Goal: Communication & Community: Connect with others

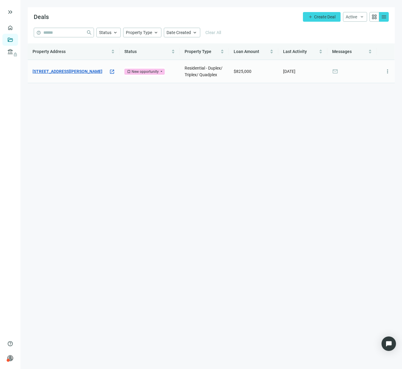
click at [85, 68] on link "[STREET_ADDRESS][PERSON_NAME]" at bounding box center [68, 71] width 70 height 7
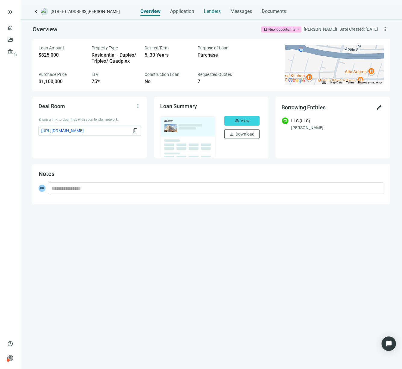
click at [219, 14] on span "Lenders" at bounding box center [212, 11] width 17 height 6
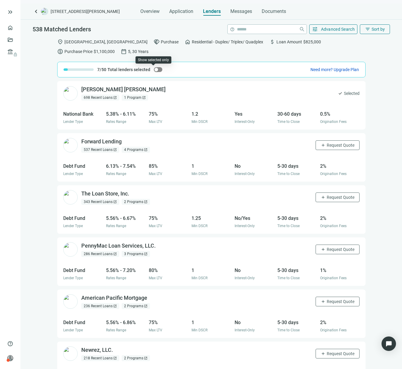
click at [154, 70] on div "button" at bounding box center [156, 70] width 4 height 4
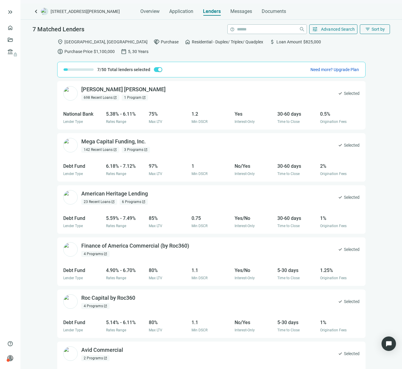
click at [372, 55] on div "location_on [GEOGRAPHIC_DATA], [GEOGRAPHIC_DATA] handshake Purchase home Reside…" at bounding box center [210, 206] width 381 height 343
click at [376, 67] on div "location_on [GEOGRAPHIC_DATA], [GEOGRAPHIC_DATA] handshake Purchase home Reside…" at bounding box center [210, 206] width 381 height 343
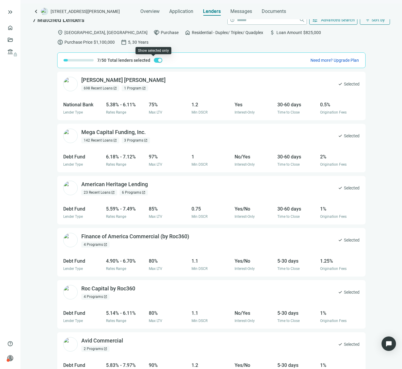
click at [154, 59] on span "button" at bounding box center [158, 60] width 8 height 5
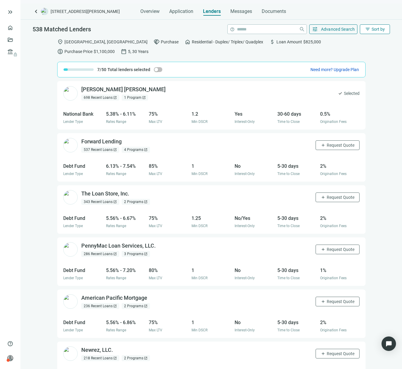
click at [366, 26] on button "filter_list Sort by" at bounding box center [375, 29] width 30 height 10
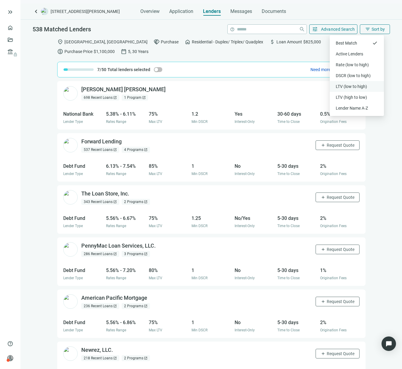
click at [344, 82] on div "LTV (low to high)" at bounding box center [357, 86] width 54 height 11
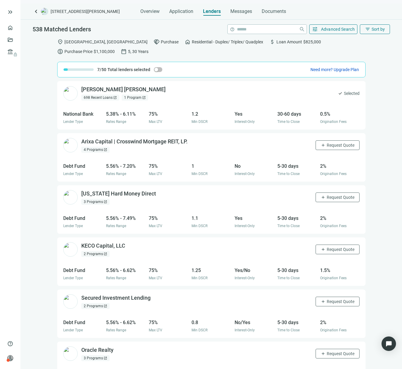
click at [392, 207] on div "[PERSON_NAME] [PERSON_NAME] open_in_new 698 Recent Loans open_in_new 1 Program …" at bounding box center [210, 229] width 381 height 297
click at [371, 30] on span "Sort by" at bounding box center [377, 29] width 13 height 5
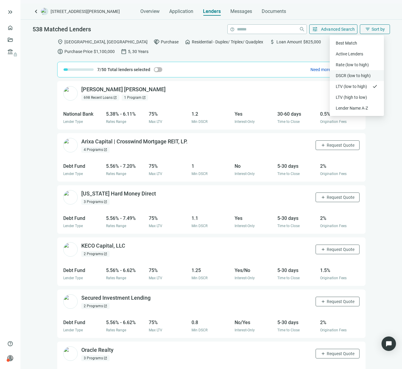
click at [357, 76] on div "DSCR (low to high)" at bounding box center [357, 76] width 42 height 6
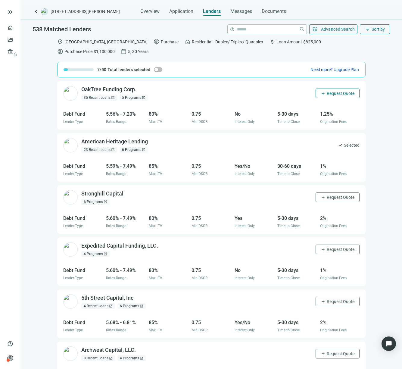
click at [329, 91] on span "Request Quote" at bounding box center [341, 93] width 28 height 5
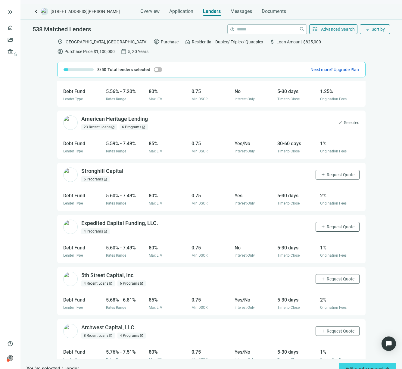
scroll to position [23, 0]
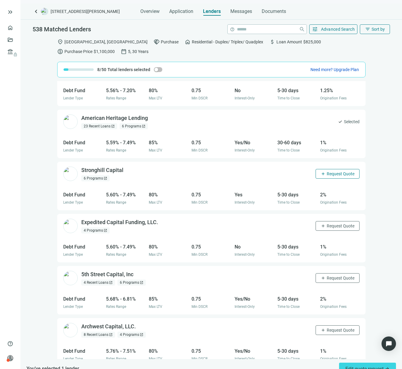
click at [327, 175] on span "Request Quote" at bounding box center [341, 173] width 28 height 5
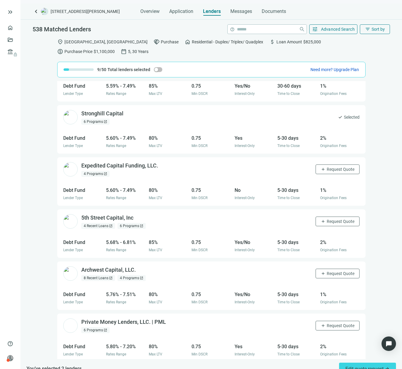
scroll to position [81, 0]
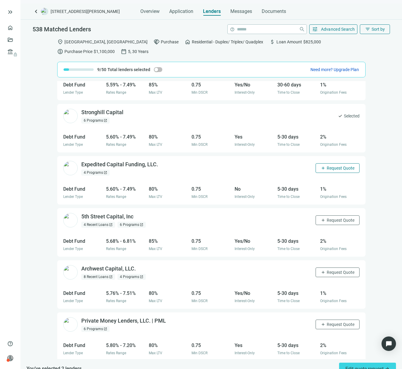
click at [327, 166] on span "Request Quote" at bounding box center [341, 168] width 28 height 5
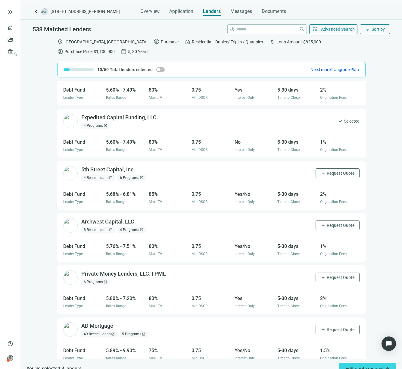
scroll to position [129, 0]
click at [325, 176] on button "add Request Quote" at bounding box center [337, 173] width 44 height 10
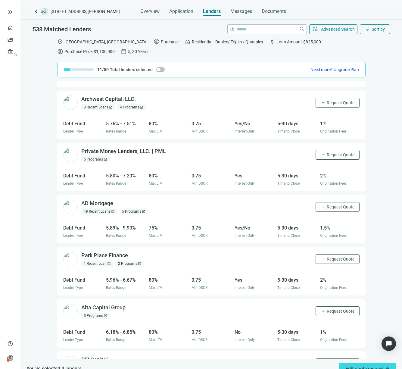
scroll to position [251, 0]
click at [327, 204] on span "Request Quote" at bounding box center [341, 206] width 28 height 5
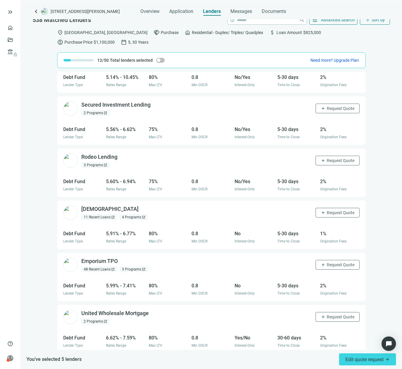
scroll to position [1228, 0]
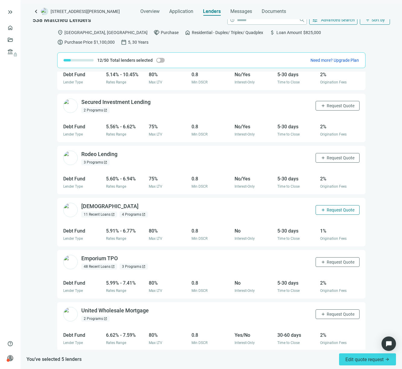
click at [337, 205] on button "add Request Quote" at bounding box center [337, 210] width 44 height 10
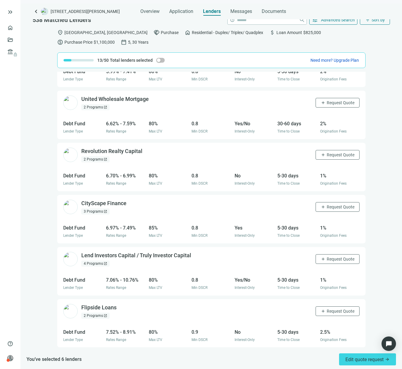
scroll to position [1456, 0]
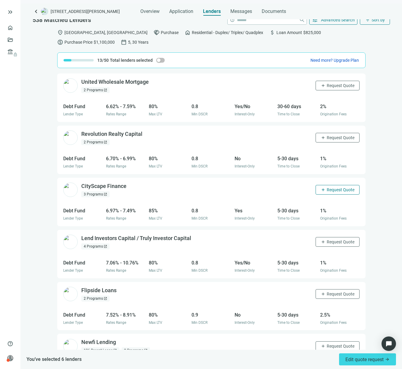
click at [333, 185] on button "add Request Quote" at bounding box center [337, 190] width 44 height 10
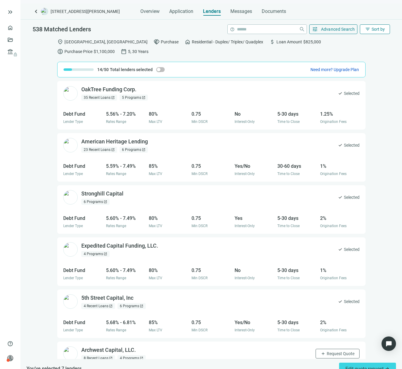
scroll to position [0, 0]
click at [371, 28] on span "Sort by" at bounding box center [377, 29] width 13 height 5
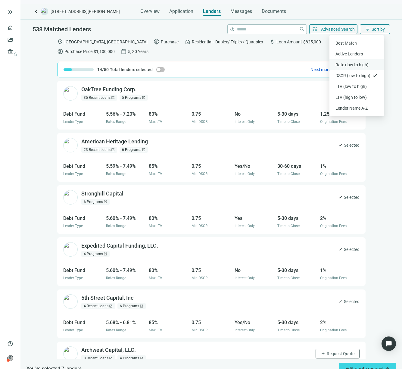
click at [352, 62] on div "Rate (low to high)" at bounding box center [356, 65] width 42 height 6
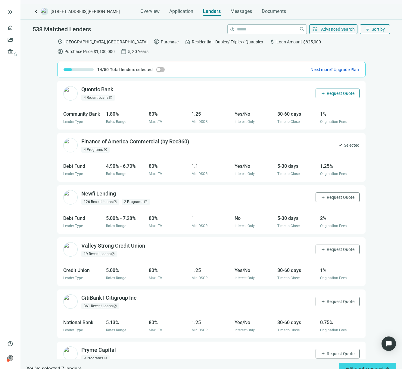
click at [327, 95] on span "Request Quote" at bounding box center [341, 93] width 28 height 5
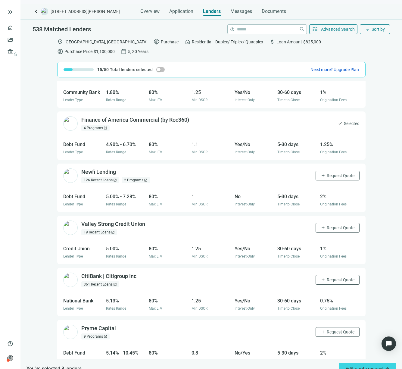
scroll to position [25, 0]
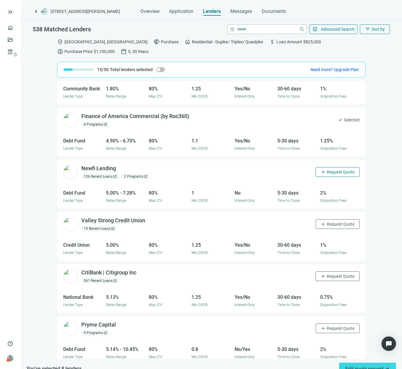
click at [331, 173] on span "Request Quote" at bounding box center [341, 171] width 28 height 5
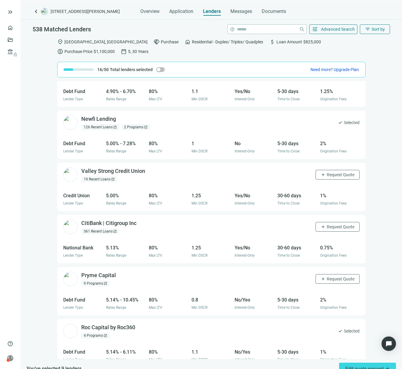
scroll to position [79, 0]
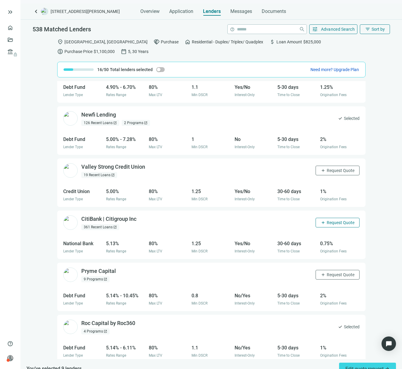
click at [327, 223] on span "Request Quote" at bounding box center [341, 222] width 28 height 5
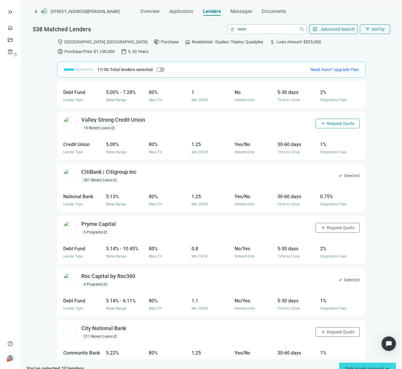
click at [327, 125] on span "Request Quote" at bounding box center [341, 123] width 28 height 5
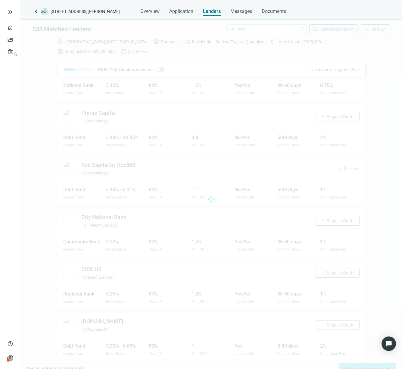
scroll to position [236, 0]
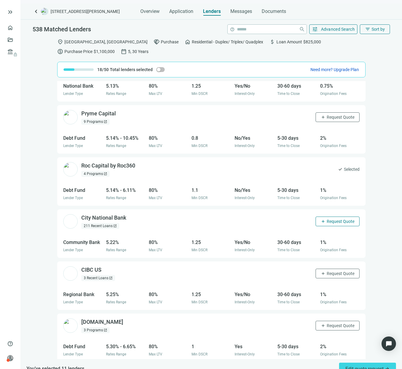
click at [327, 219] on span "Request Quote" at bounding box center [341, 221] width 28 height 5
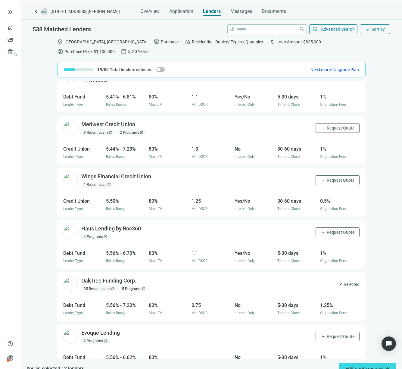
scroll to position [592, 0]
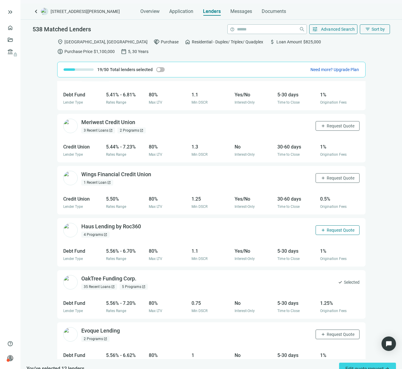
click at [328, 228] on span "Request Quote" at bounding box center [341, 230] width 28 height 5
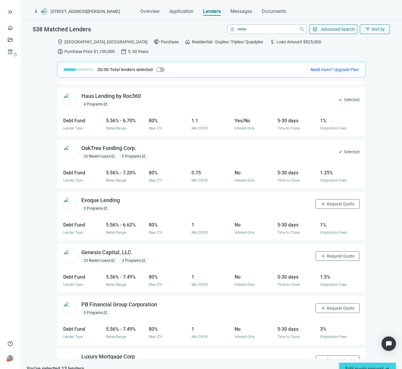
scroll to position [724, 0]
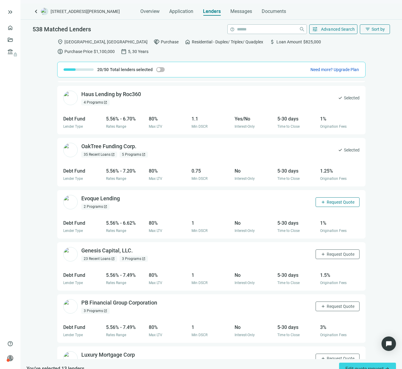
click at [335, 200] on span "Request Quote" at bounding box center [341, 202] width 28 height 5
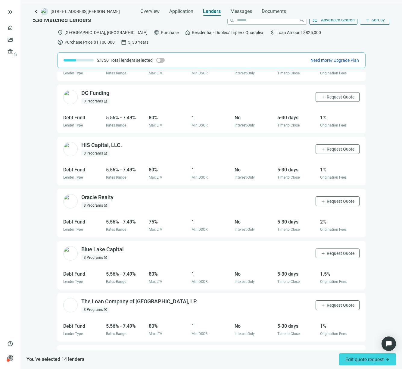
scroll to position [3220, 0]
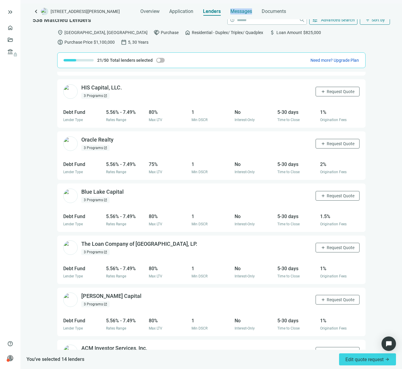
click at [233, 11] on span "Messages" at bounding box center [241, 11] width 22 height 6
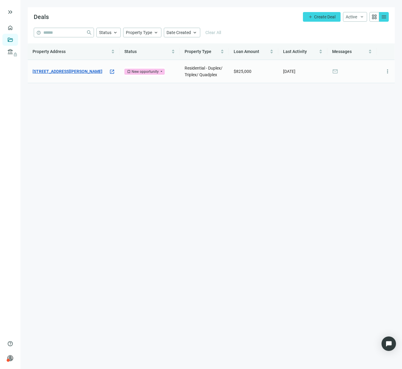
click at [71, 68] on link "[STREET_ADDRESS][PERSON_NAME]" at bounding box center [68, 71] width 70 height 7
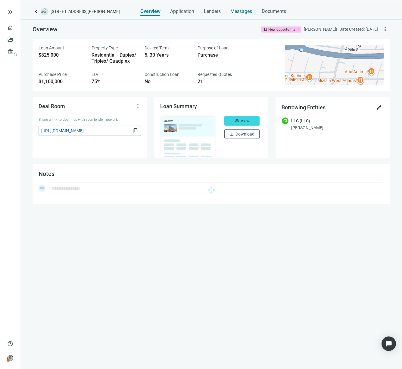
click at [248, 8] on span "Messages" at bounding box center [241, 11] width 22 height 6
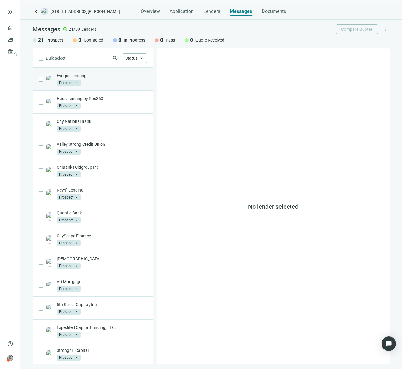
click at [93, 79] on div "Evoque Lending Prospect arrow_drop_down" at bounding box center [102, 79] width 90 height 13
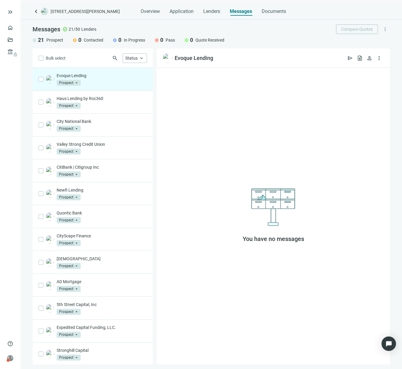
click at [104, 58] on div "search Status keyboard_arrow_up" at bounding box center [106, 58] width 81 height 10
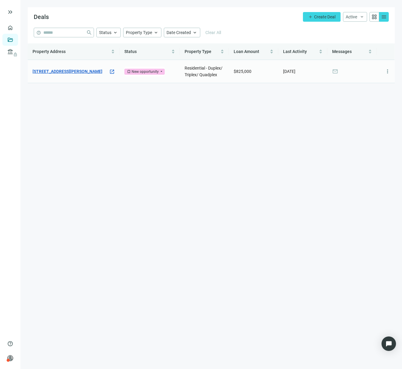
click at [87, 69] on link "[STREET_ADDRESS][PERSON_NAME]" at bounding box center [68, 71] width 70 height 7
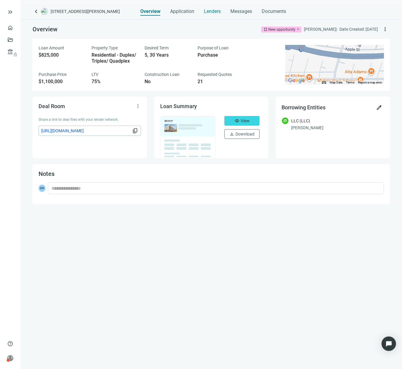
click at [218, 11] on span "Lenders" at bounding box center [212, 11] width 17 height 6
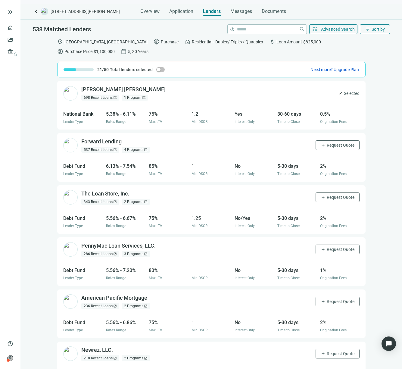
click at [240, 16] on div "keyboard_arrow_left 2531 Hauser Blvd, Los Angeles, CA 90016 Overview Applicatio…" at bounding box center [210, 186] width 381 height 365
click at [239, 13] on span "Messages" at bounding box center [241, 11] width 22 height 6
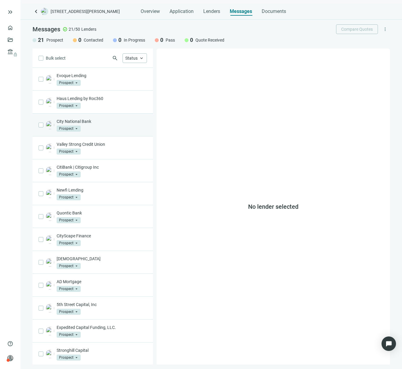
click at [84, 125] on div "City National Bank Prospect arrow_drop_down" at bounding box center [102, 124] width 90 height 13
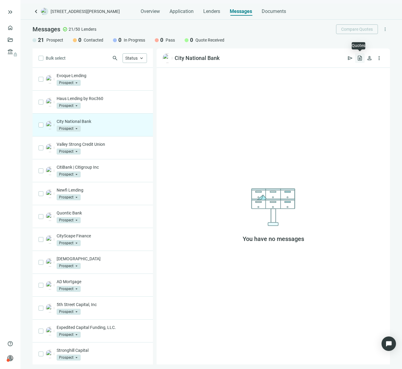
click at [361, 58] on span "request_quote" at bounding box center [360, 58] width 6 height 6
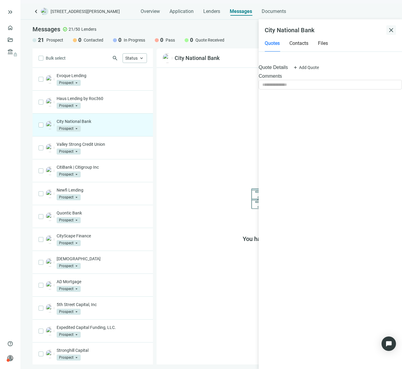
click at [390, 30] on span "close" at bounding box center [390, 29] width 7 height 7
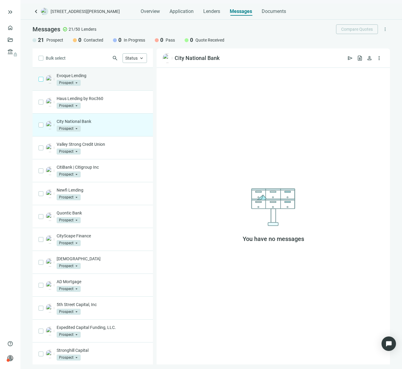
click at [43, 77] on span at bounding box center [41, 79] width 5 height 5
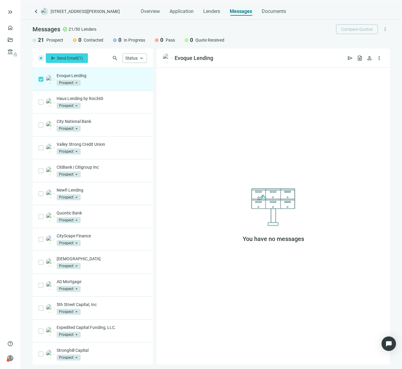
click at [43, 77] on span at bounding box center [41, 79] width 5 height 5
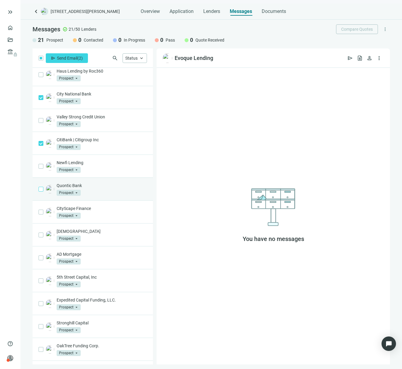
click at [42, 190] on span at bounding box center [41, 189] width 5 height 5
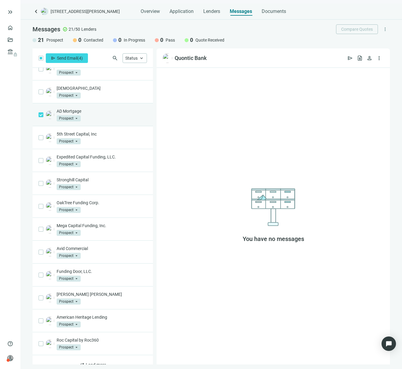
scroll to position [171, 0]
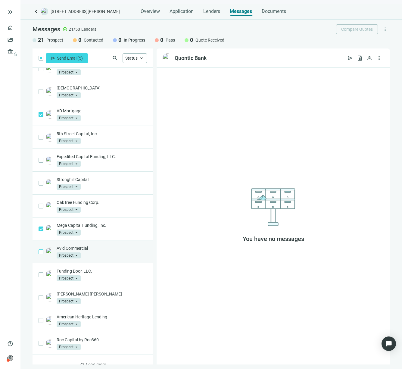
click at [40, 248] on label at bounding box center [41, 251] width 5 height 7
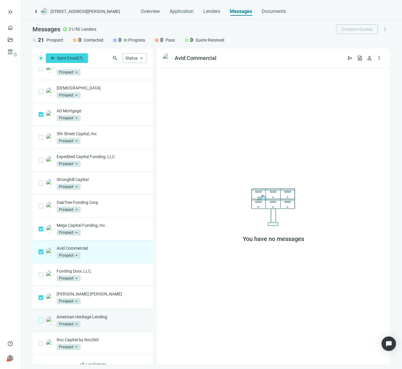
click at [41, 322] on span at bounding box center [41, 320] width 5 height 5
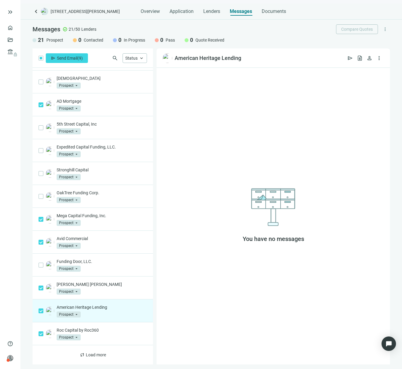
scroll to position [180, 0]
click at [82, 351] on button "sync Load more" at bounding box center [93, 355] width 36 height 10
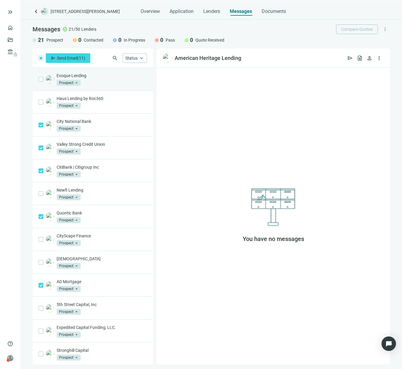
scroll to position [0, 0]
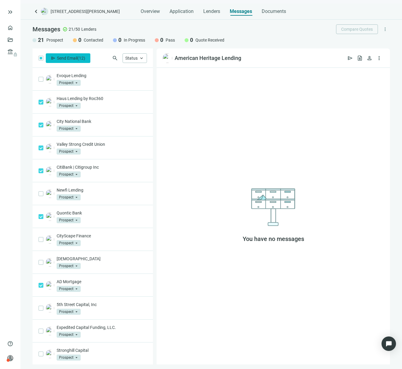
click at [69, 60] on span "Send Email" at bounding box center [67, 58] width 20 height 5
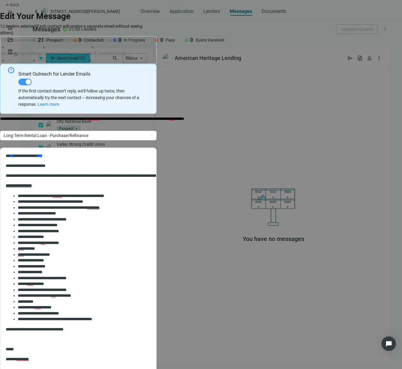
click at [31, 79] on div "button" at bounding box center [28, 81] width 5 height 5
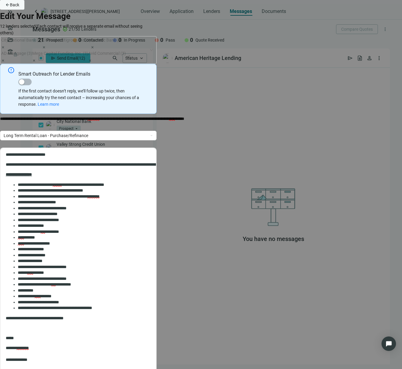
click at [19, 7] on span "Back" at bounding box center [14, 4] width 9 height 5
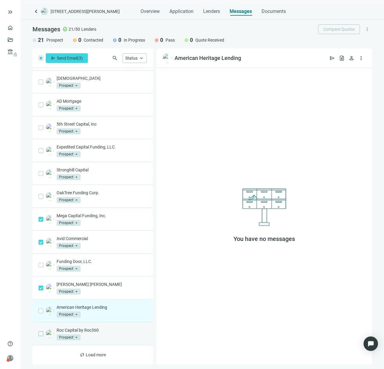
click at [39, 336] on span at bounding box center [41, 333] width 5 height 5
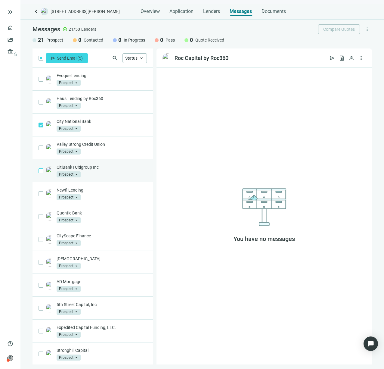
click at [39, 172] on span at bounding box center [41, 170] width 5 height 5
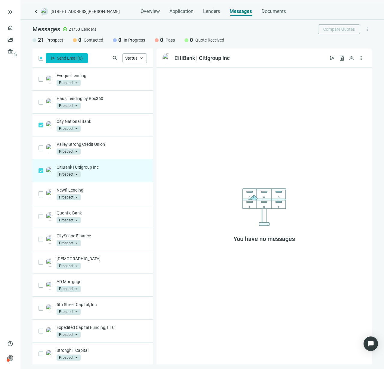
click at [73, 58] on span "Send Email" at bounding box center [67, 58] width 20 height 5
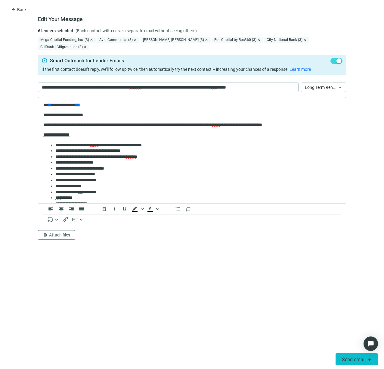
click at [352, 358] on span "Send email" at bounding box center [354, 359] width 24 height 6
